Goal: Navigation & Orientation: Find specific page/section

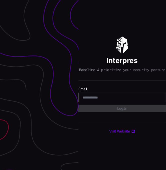
click at [110, 100] on input "email" at bounding box center [122, 97] width 80 height 5
type input "**********"
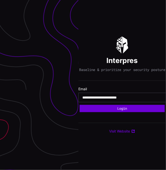
click at [125, 112] on button "Login" at bounding box center [122, 108] width 85 height 7
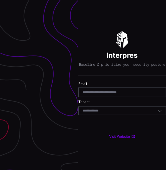
click at [135, 110] on div "Select Tenant" at bounding box center [122, 111] width 88 height 9
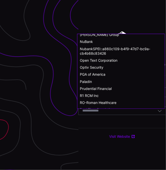
scroll to position [269, 0]
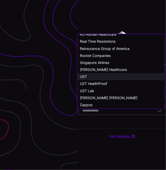
click at [103, 78] on div "UST" at bounding box center [121, 77] width 82 height 5
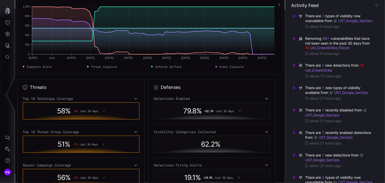
scroll to position [75, 0]
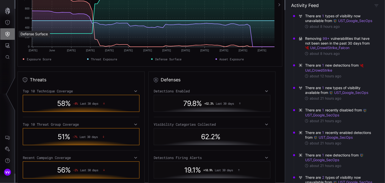
click at [7, 34] on icon "Defense Surface" at bounding box center [8, 34] width 4 height 5
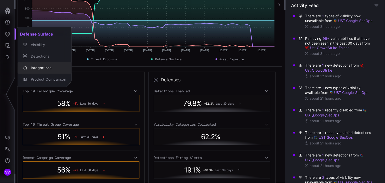
click at [49, 66] on div "Integrations" at bounding box center [47, 68] width 38 height 6
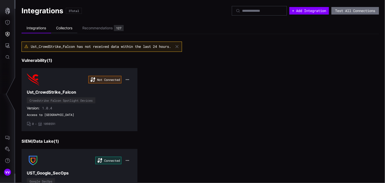
click at [59, 28] on li "Collectors" at bounding box center [64, 28] width 26 height 10
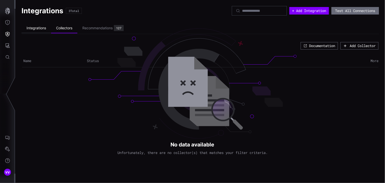
click at [29, 27] on li "Integrations" at bounding box center [37, 28] width 30 height 10
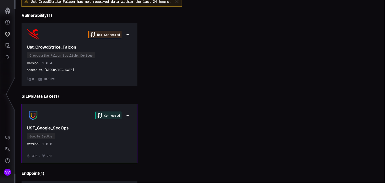
scroll to position [100, 0]
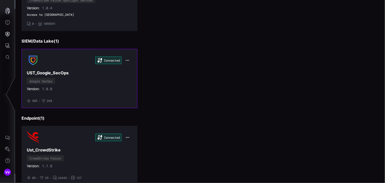
click at [118, 71] on h3 "UST_Google_SecOps" at bounding box center [79, 72] width 105 height 5
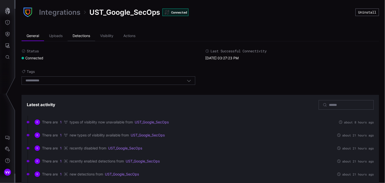
click at [83, 34] on li "Detections" at bounding box center [82, 36] width 28 height 10
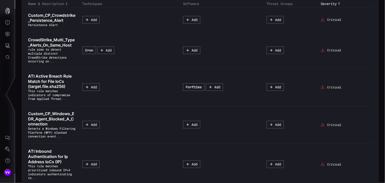
scroll to position [44, 0]
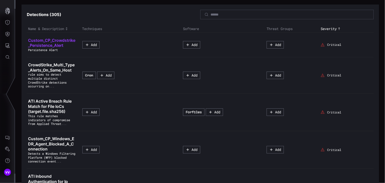
click at [46, 42] on span "Custom_CP_Crowdstrike_Persistence_Alert" at bounding box center [51, 43] width 47 height 10
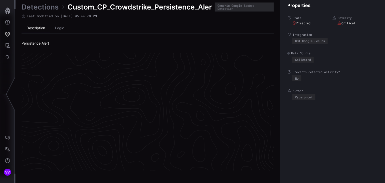
scroll to position [1069, 251]
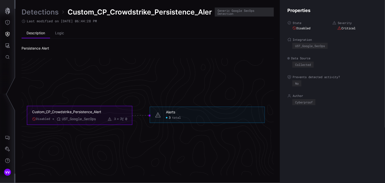
click at [166, 116] on div "3 total" at bounding box center [213, 118] width 94 height 4
click at [159, 110] on div "Alerts 3 total" at bounding box center [207, 115] width 115 height 16
drag, startPoint x: 300, startPoint y: 65, endPoint x: 317, endPoint y: 65, distance: 16.8
click at [166, 65] on div "Collected" at bounding box center [334, 65] width 85 height 6
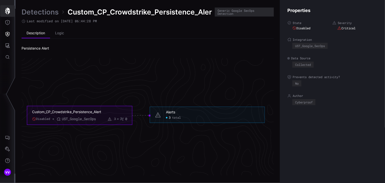
click at [7, 11] on icon "button" at bounding box center [7, 11] width 5 height 7
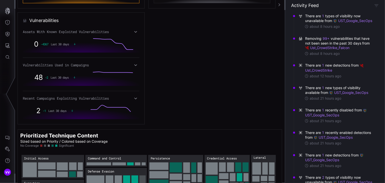
scroll to position [295, 0]
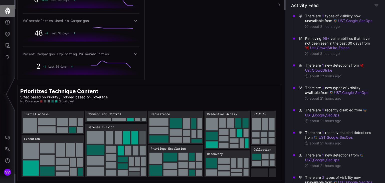
click at [8, 12] on icon "button" at bounding box center [7, 11] width 7 height 7
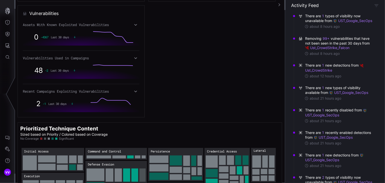
scroll to position [295, 0]
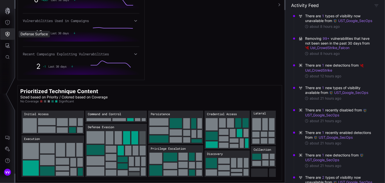
click at [8, 37] on button "Defense Surface" at bounding box center [7, 34] width 15 height 12
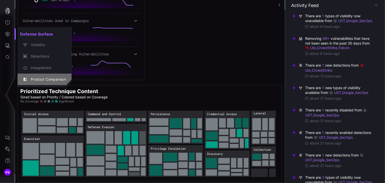
click at [58, 80] on div "Product Comparison" at bounding box center [47, 79] width 38 height 6
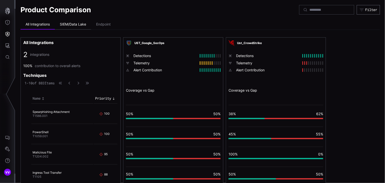
click at [78, 23] on li "SIEM/Data Lake" at bounding box center [73, 25] width 36 height 10
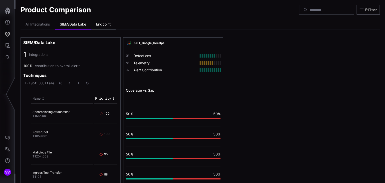
click at [99, 25] on li "Endpoint" at bounding box center [103, 25] width 25 height 10
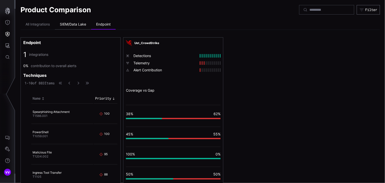
click at [77, 24] on li "SIEM/Data Lake" at bounding box center [73, 25] width 36 height 10
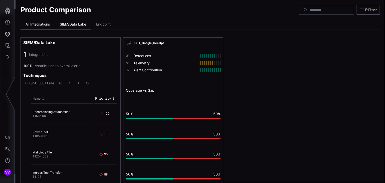
click at [45, 26] on li "All Integrations" at bounding box center [38, 25] width 34 height 10
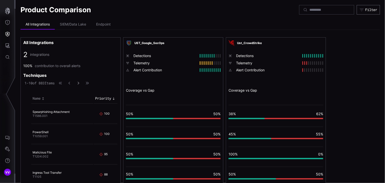
click at [80, 84] on icon "button" at bounding box center [79, 83] width 4 height 4
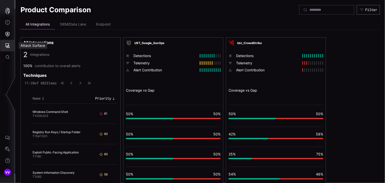
click at [8, 45] on icon "Attack Surface" at bounding box center [8, 45] width 5 height 5
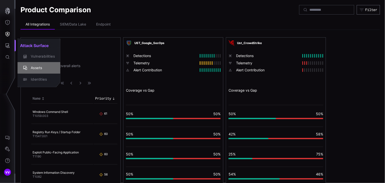
click at [47, 70] on div "Assets" at bounding box center [41, 68] width 27 height 6
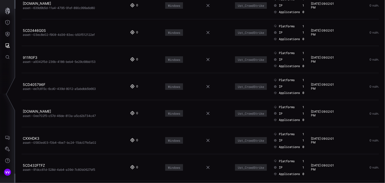
scroll to position [1903, 0]
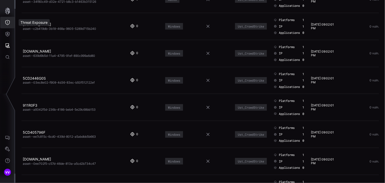
click at [6, 24] on icon "Threat Exposure" at bounding box center [7, 22] width 5 height 5
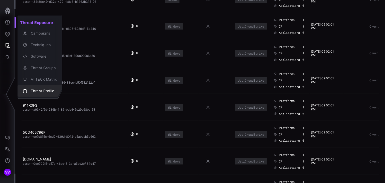
click at [40, 89] on div "Threat Profile" at bounding box center [42, 91] width 29 height 6
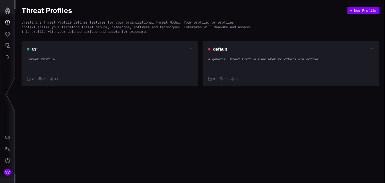
click at [98, 51] on div "UST" at bounding box center [110, 49] width 166 height 5
click at [61, 56] on div "UST Threat Profile 2 • 2 • 11" at bounding box center [110, 64] width 166 height 34
click at [166, 49] on icon "button" at bounding box center [190, 49] width 3 height 1
click at [166, 33] on div "Creating a Threat Profile defines features for your organizational Threat Model…" at bounding box center [138, 27] width 233 height 14
click at [8, 32] on icon "Defense Surface" at bounding box center [7, 34] width 5 height 5
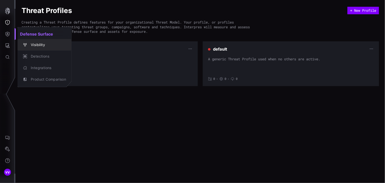
click at [49, 44] on div "Visibility" at bounding box center [47, 45] width 38 height 6
